Goal: Information Seeking & Learning: Learn about a topic

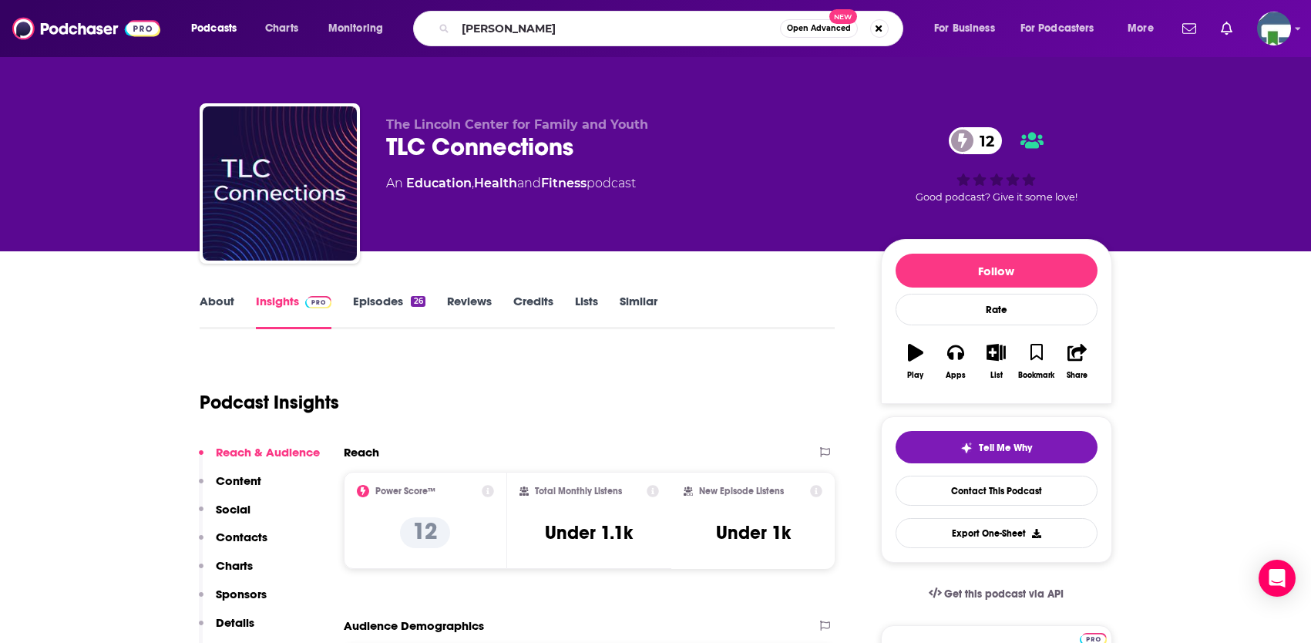
type input "[PERSON_NAME]"
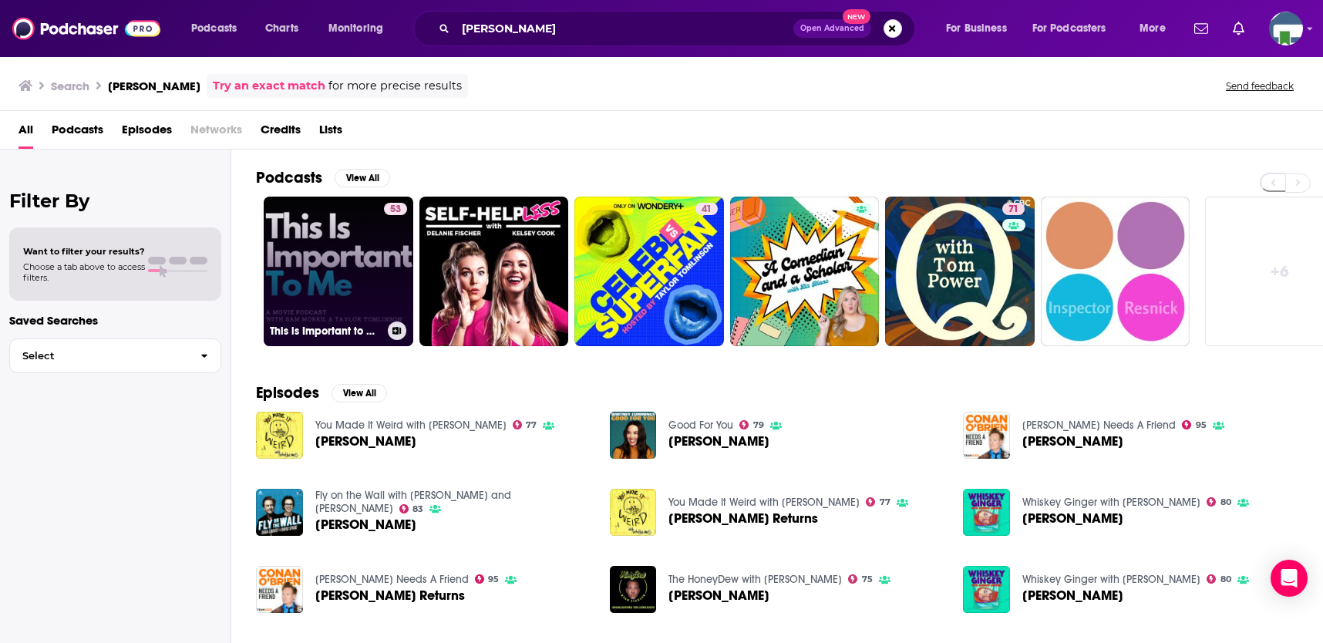
click at [359, 288] on link "53 This is Important to Me with [PERSON_NAME] and [PERSON_NAME]" at bounding box center [339, 272] width 150 height 150
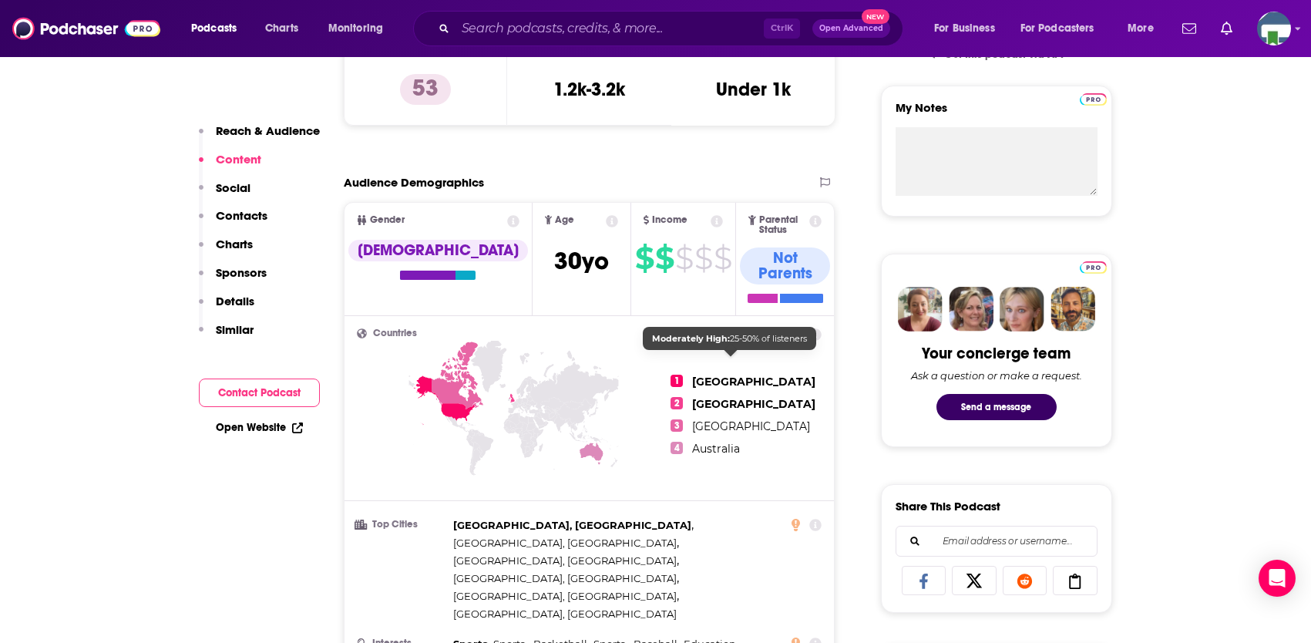
scroll to position [77, 0]
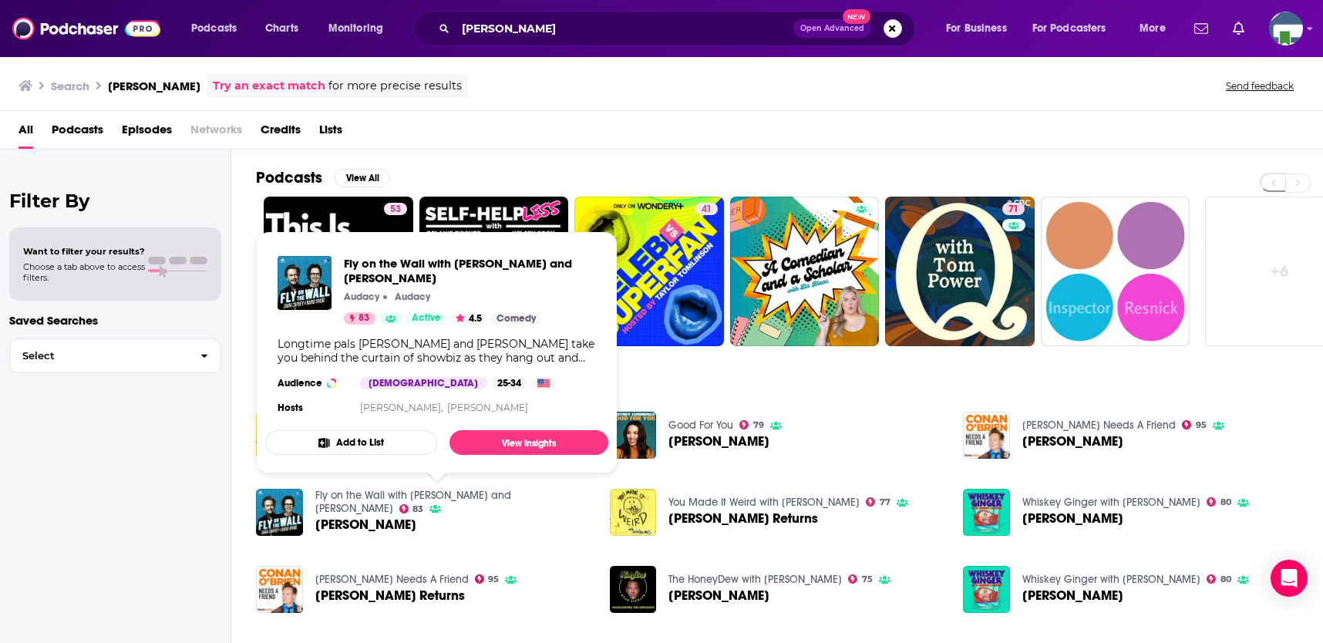
click at [377, 494] on link "Fly on the Wall with [PERSON_NAME] and [PERSON_NAME]" at bounding box center [413, 502] width 196 height 26
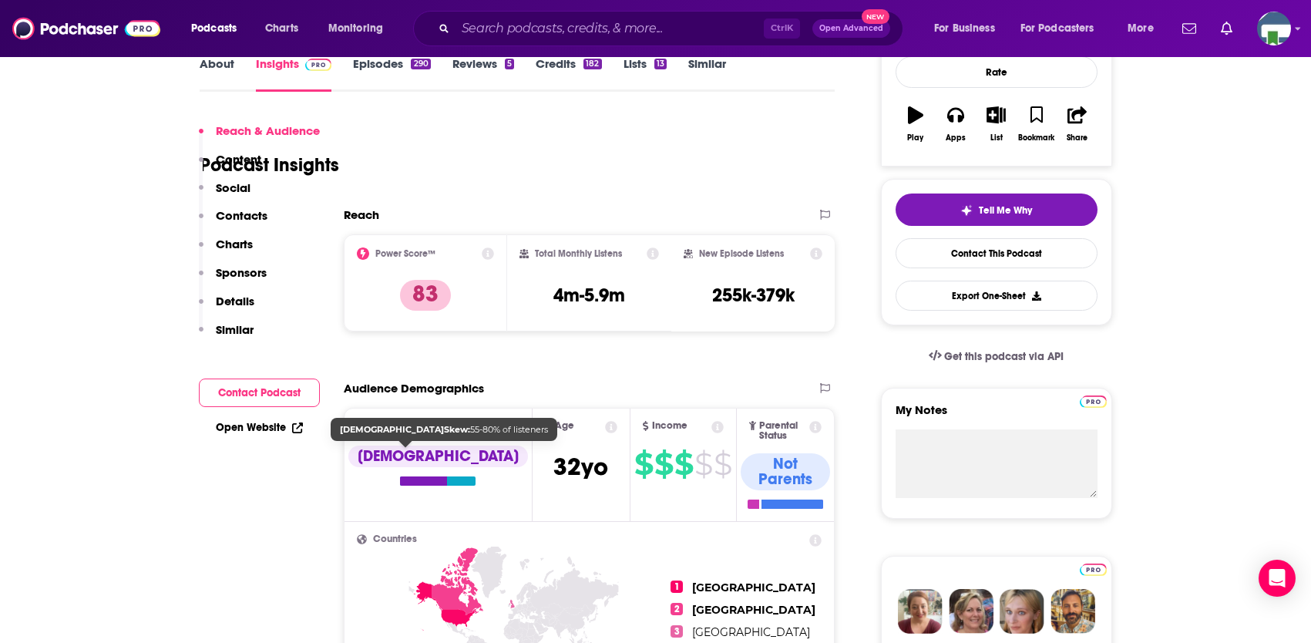
scroll to position [231, 0]
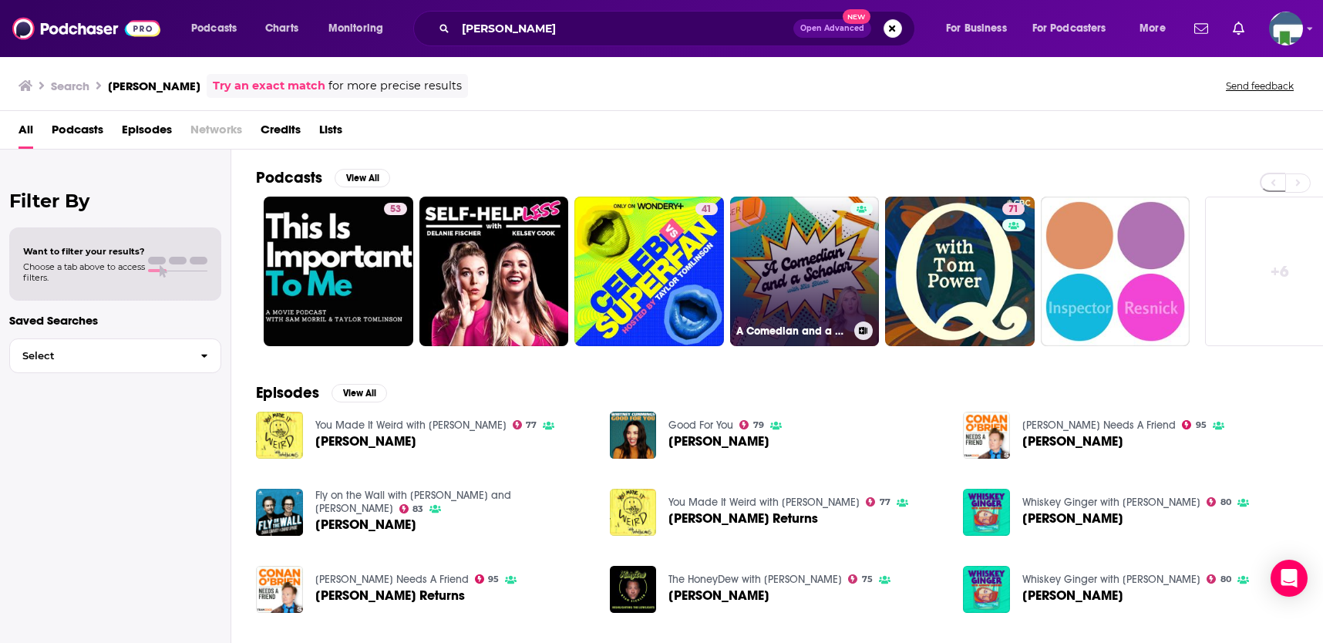
click at [828, 301] on link "A Comedian and a Scholar with [PERSON_NAME]" at bounding box center [805, 272] width 150 height 150
